Goal: Task Accomplishment & Management: Use online tool/utility

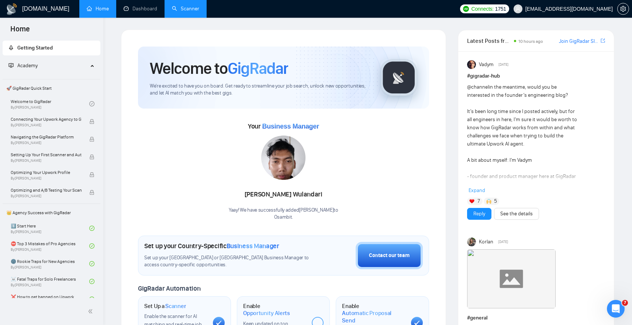
click at [192, 11] on link "Scanner" at bounding box center [185, 9] width 27 height 6
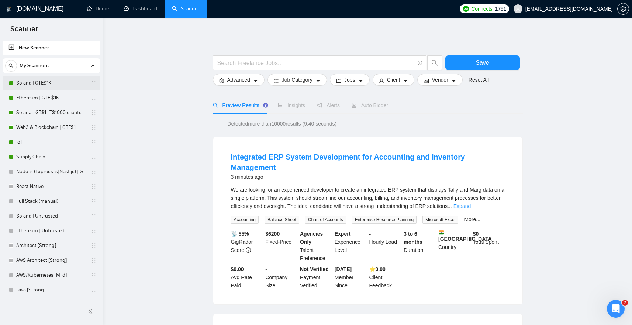
click at [45, 83] on link "Solana | GTE$1K" at bounding box center [51, 83] width 70 height 15
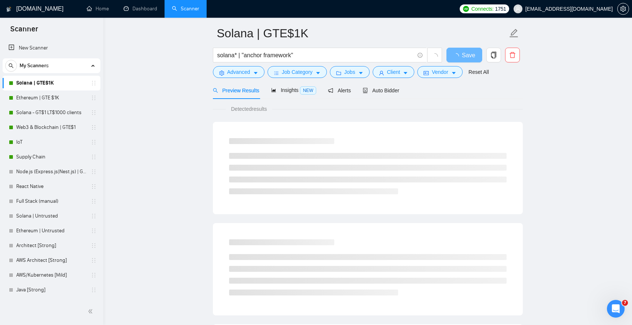
scroll to position [27, 0]
